Goal: Task Accomplishment & Management: Manage account settings

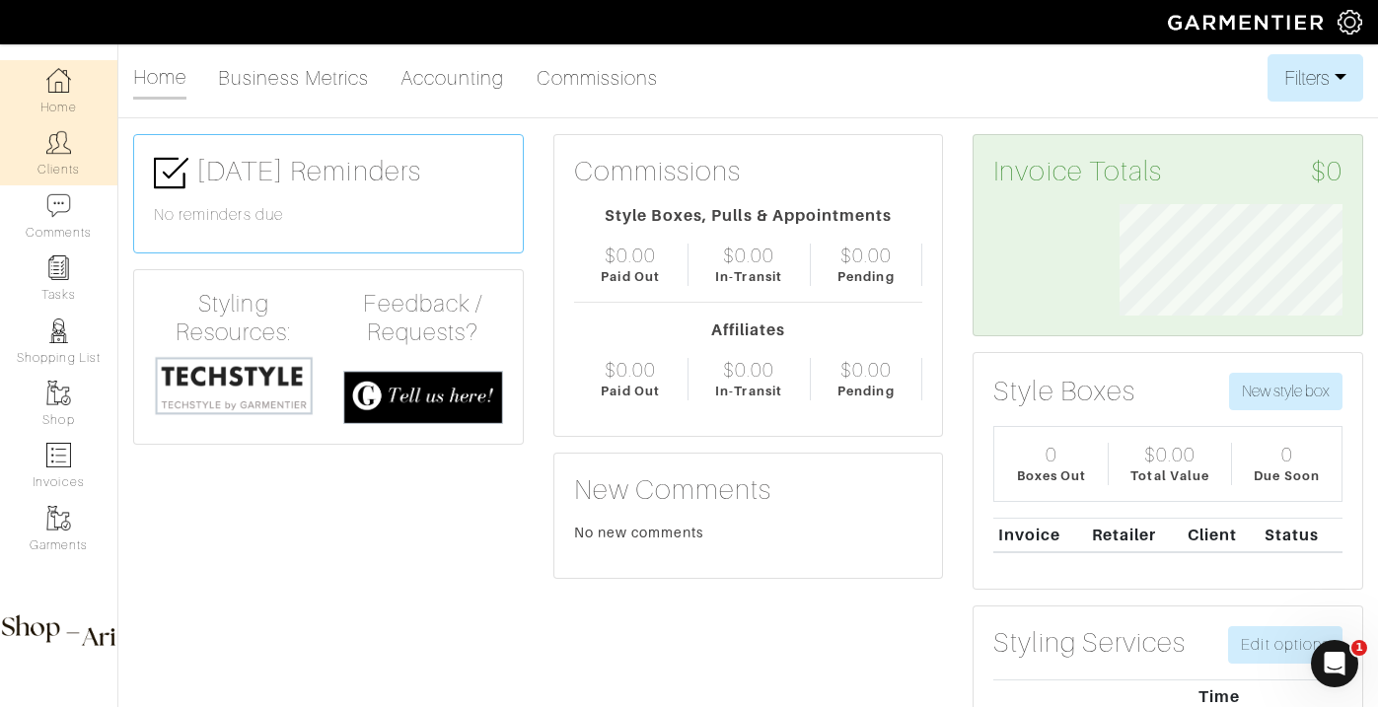
click at [70, 154] on img at bounding box center [58, 142] width 25 height 25
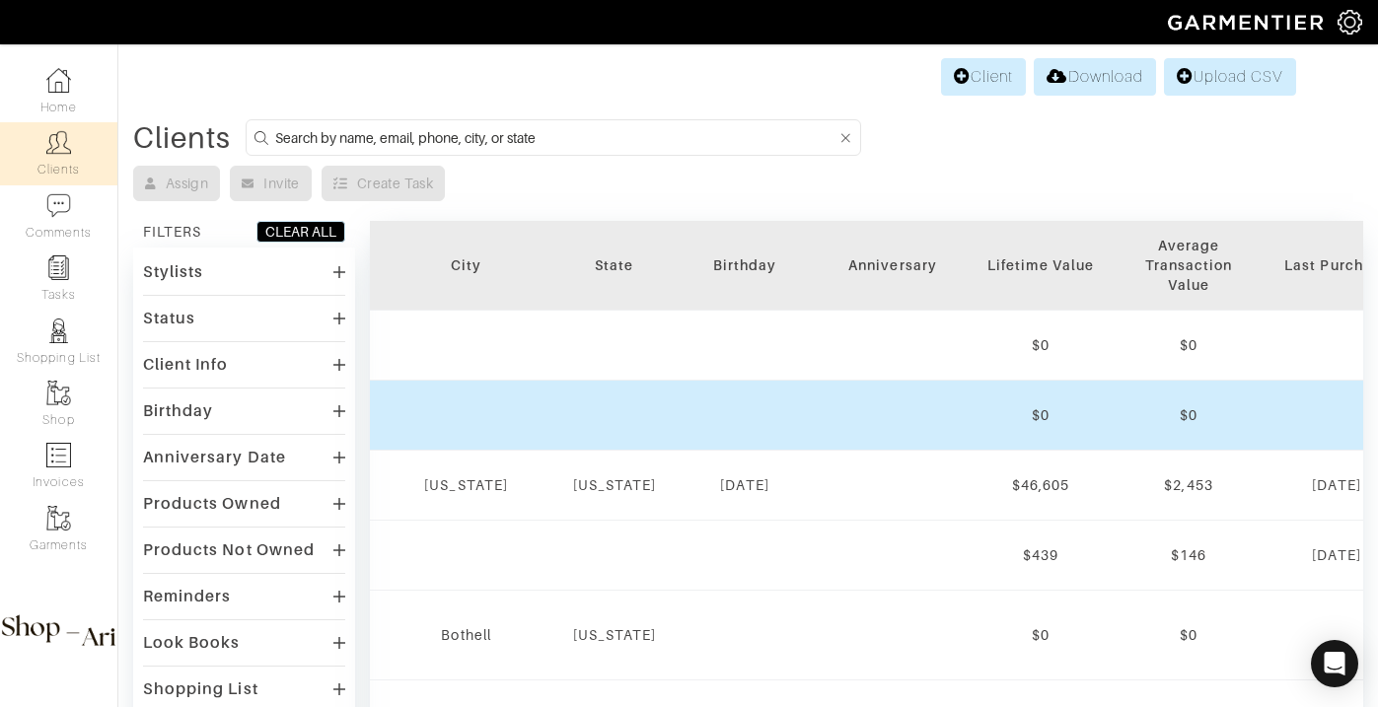
scroll to position [0, 1048]
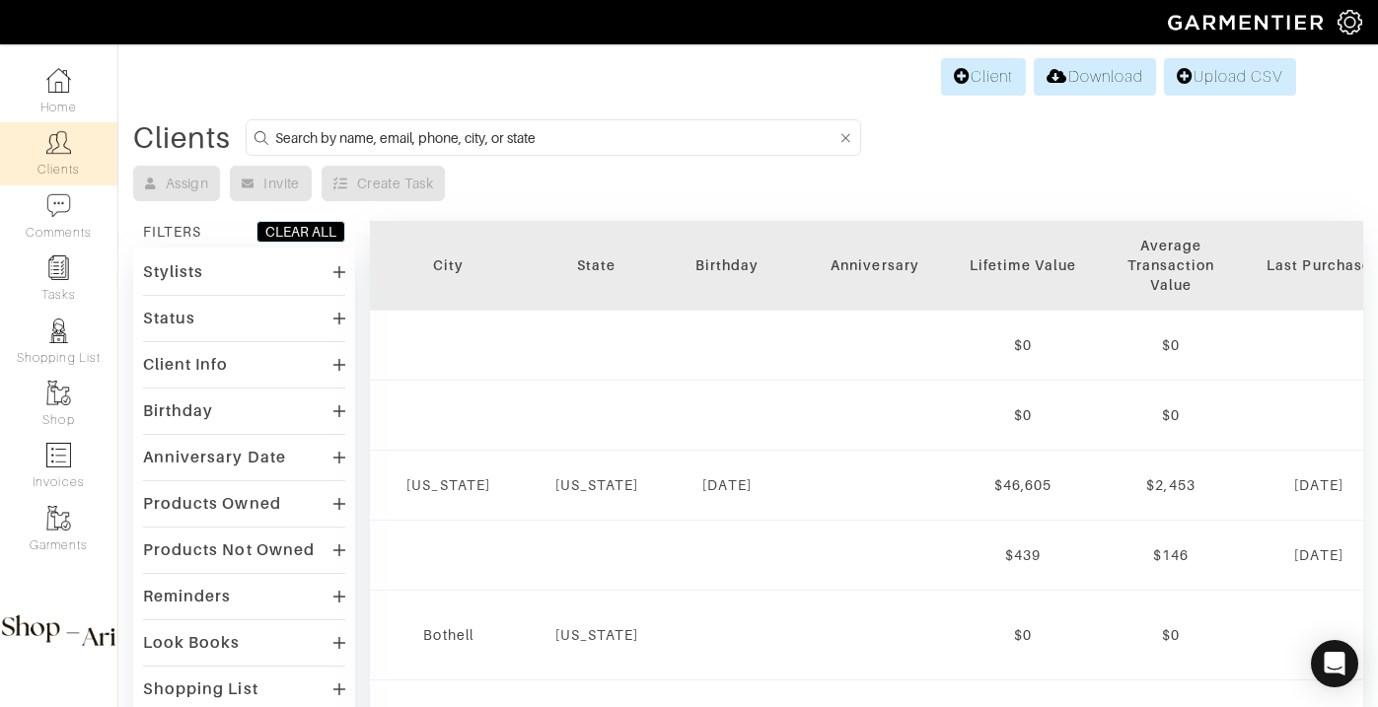
click at [964, 266] on div "Lifetime Value" at bounding box center [1023, 266] width 118 height 20
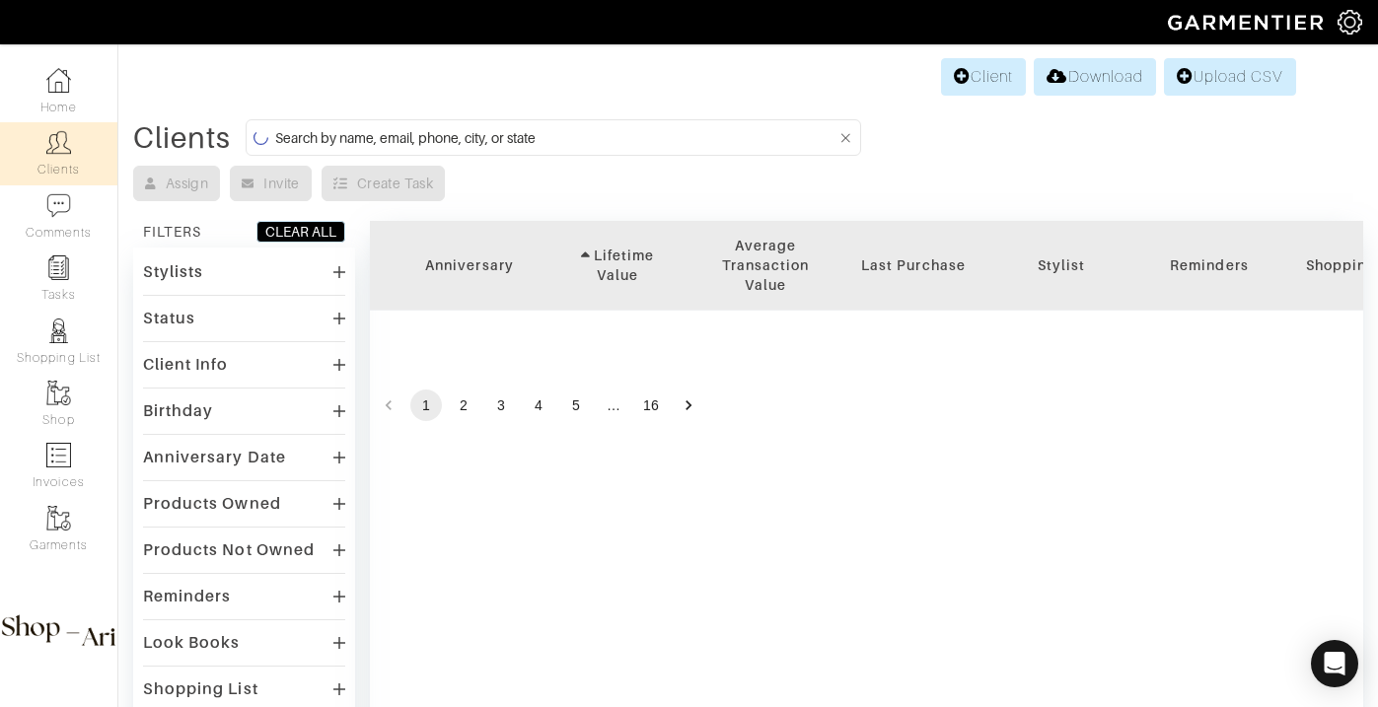
click at [651, 257] on div "Lifetime Value" at bounding box center [617, 265] width 118 height 39
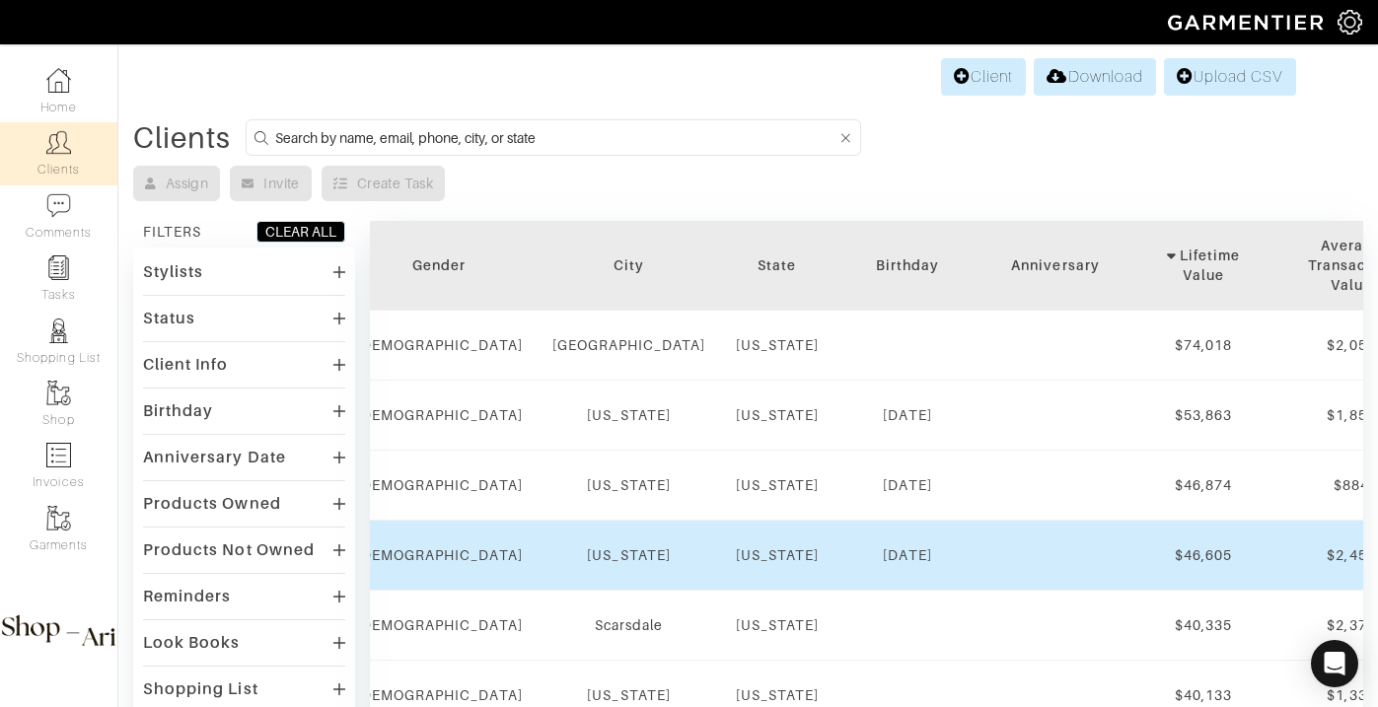
scroll to position [0, 851]
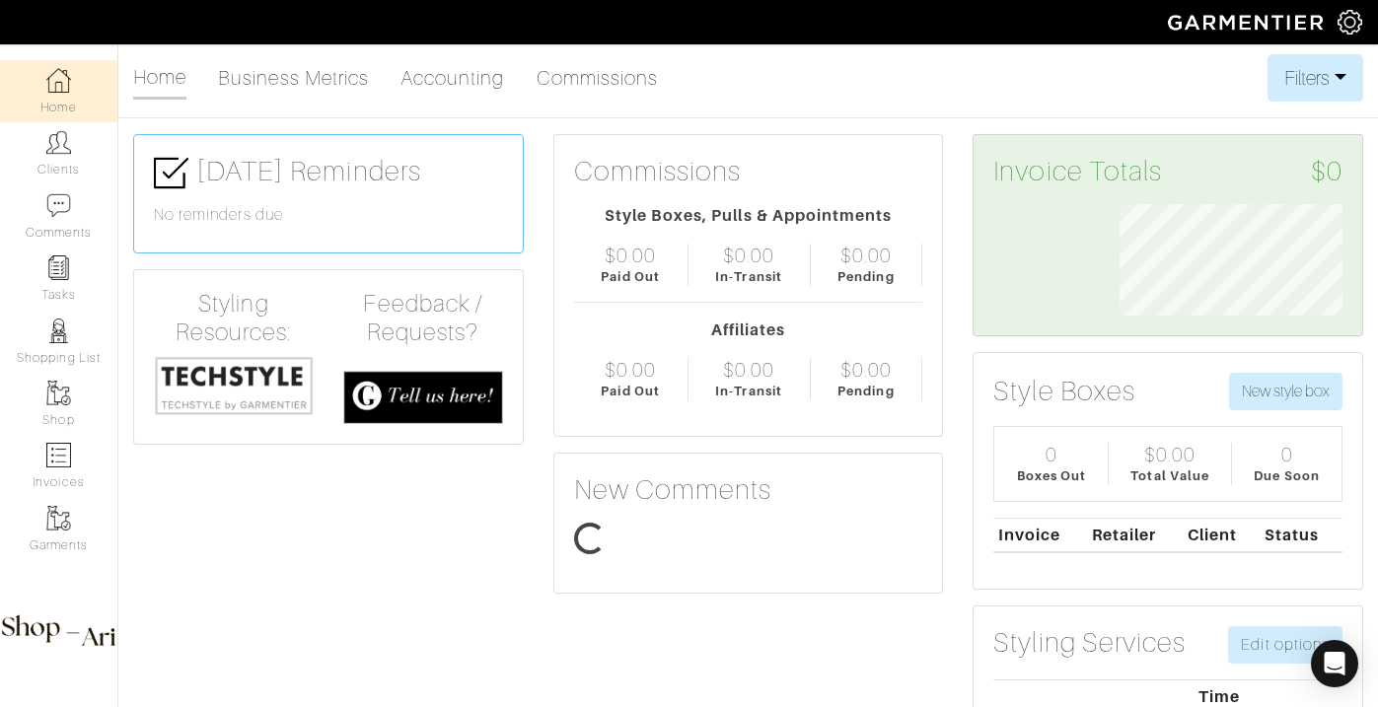
scroll to position [111, 252]
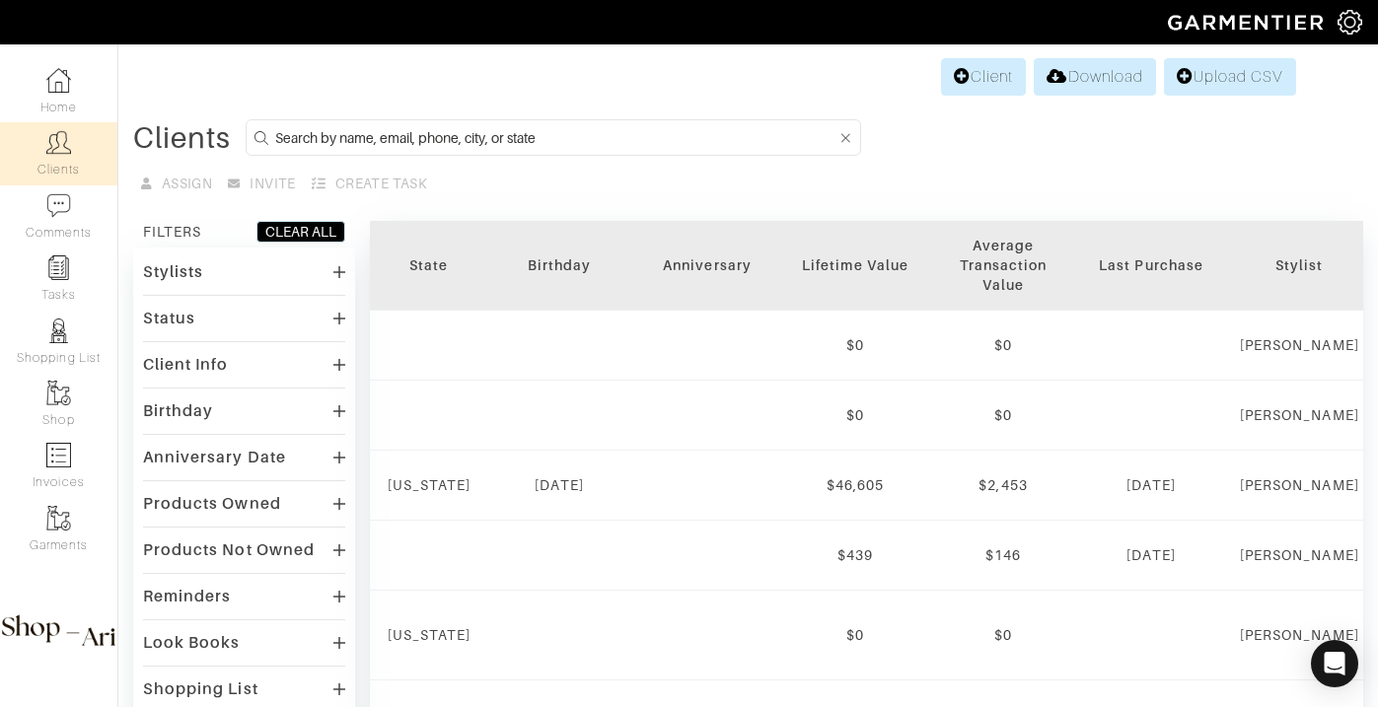
scroll to position [0, 1220]
click at [792, 278] on th "Lifetime Value" at bounding box center [850, 266] width 148 height 90
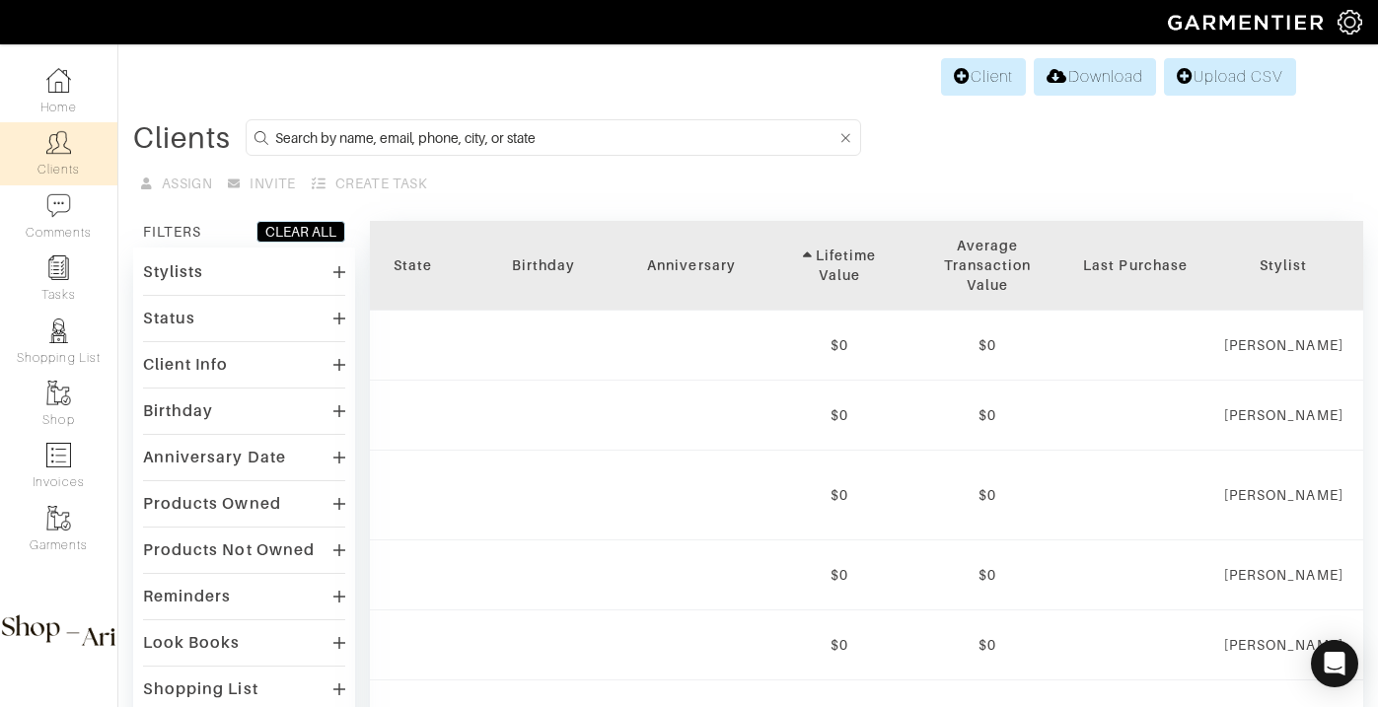
click at [766, 255] on th "Lifetime Value" at bounding box center [840, 266] width 148 height 90
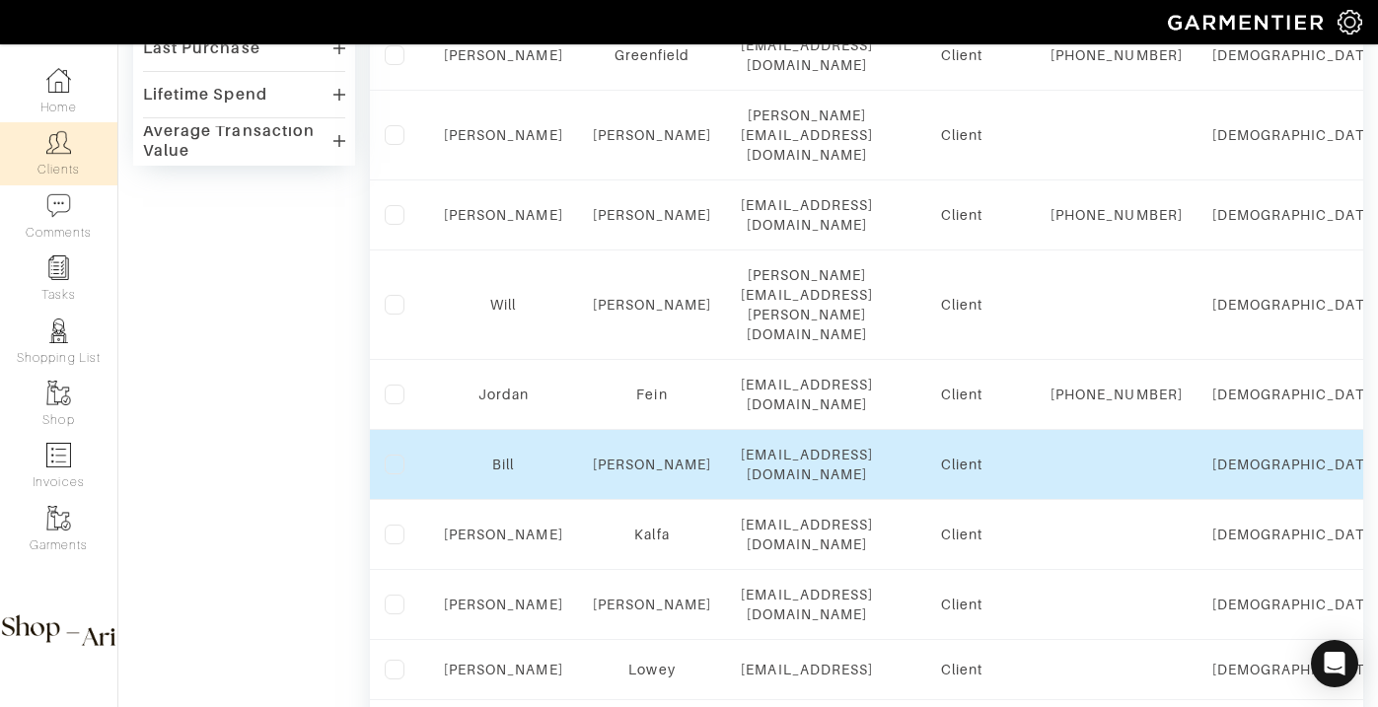
scroll to position [819, 0]
